Goal: Task Accomplishment & Management: Manage account settings

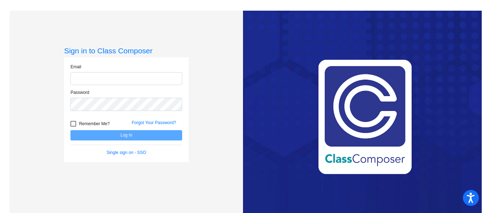
click at [145, 76] on input "email" at bounding box center [126, 78] width 112 height 13
type input "[EMAIL_ADDRESS][DOMAIN_NAME]"
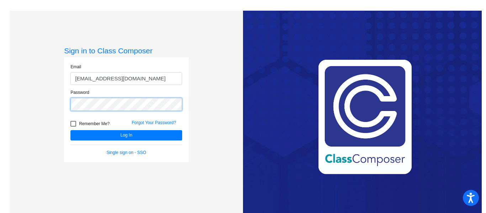
click at [70, 130] on button "Log In" at bounding box center [126, 135] width 112 height 10
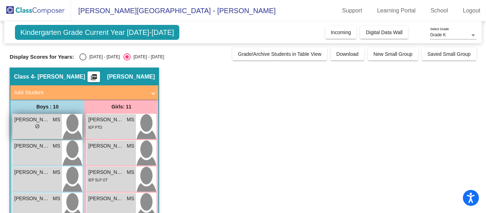
click at [39, 123] on div "lock do_not_disturb_alt" at bounding box center [37, 126] width 46 height 7
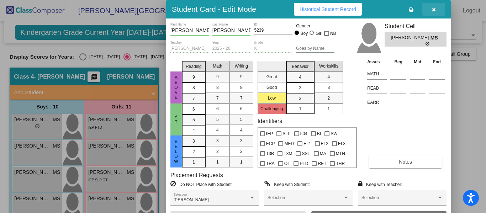
click at [432, 11] on icon "button" at bounding box center [434, 9] width 4 height 5
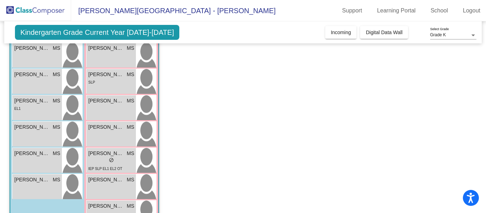
scroll to position [198, 0]
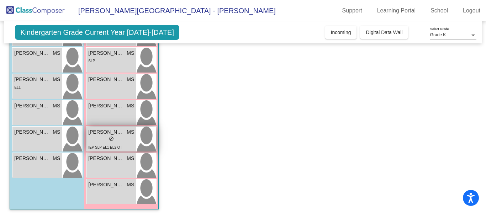
click at [112, 141] on span "do_not_disturb_alt" at bounding box center [111, 138] width 5 height 5
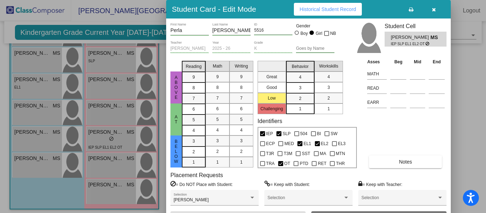
click at [427, 160] on button "Notes" at bounding box center [405, 161] width 73 height 13
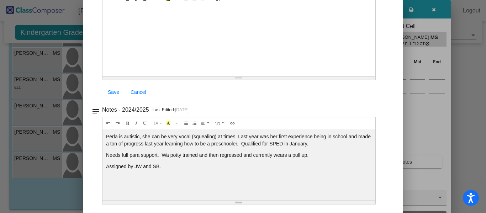
scroll to position [0, 0]
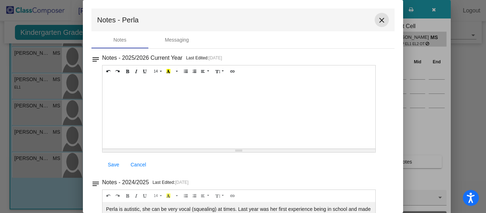
click at [378, 17] on mat-icon "close" at bounding box center [381, 20] width 9 height 9
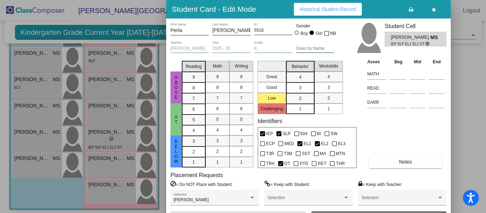
click at [435, 10] on button "button" at bounding box center [433, 9] width 23 height 13
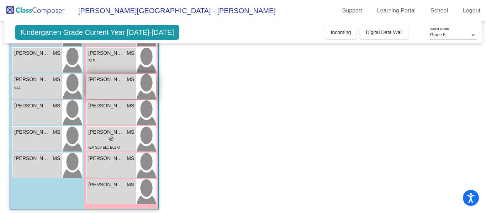
click at [126, 77] on div "[PERSON_NAME] MS" at bounding box center [111, 79] width 46 height 7
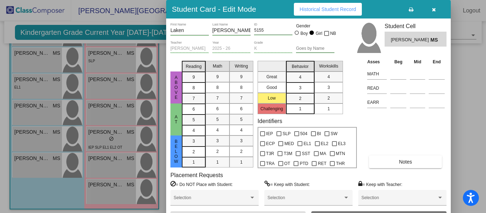
click at [402, 160] on span "Notes" at bounding box center [405, 162] width 13 height 6
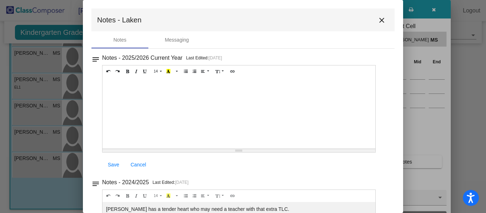
click at [380, 20] on mat-icon "close" at bounding box center [381, 20] width 9 height 9
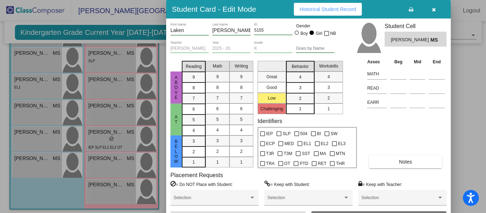
click at [436, 10] on button "button" at bounding box center [433, 9] width 23 height 13
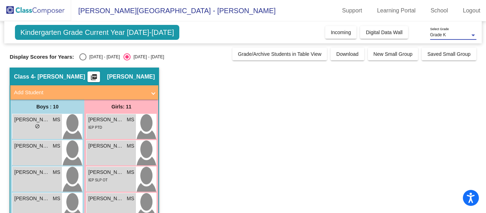
click at [450, 33] on div "Grade K" at bounding box center [450, 35] width 40 height 5
click at [450, 32] on span "Grade K" at bounding box center [453, 35] width 46 height 13
click at [450, 33] on div "Grade K" at bounding box center [450, 35] width 40 height 5
click at [470, 34] on span "Grade K" at bounding box center [453, 35] width 46 height 13
click at [470, 34] on div at bounding box center [473, 35] width 6 height 5
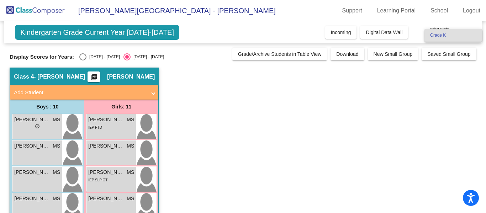
click at [441, 10] on div at bounding box center [243, 106] width 486 height 213
click at [441, 10] on link "School" at bounding box center [439, 10] width 29 height 11
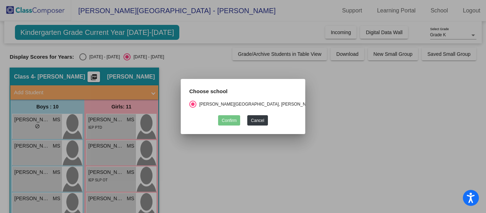
click at [402, 103] on div at bounding box center [243, 106] width 486 height 213
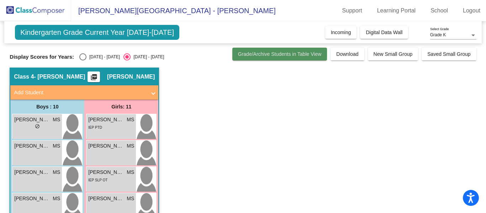
click at [293, 56] on span "Grade/Archive Students in Table View" at bounding box center [280, 54] width 84 height 6
